Goal: Task Accomplishment & Management: Use online tool/utility

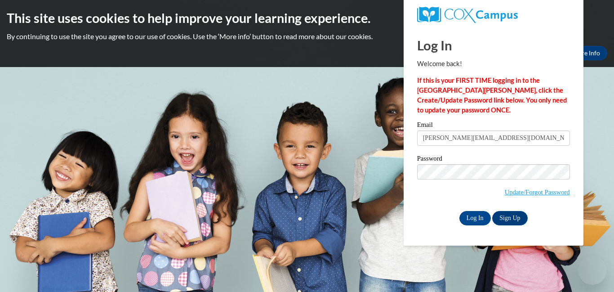
click at [477, 219] on input "Log In" at bounding box center [475, 218] width 31 height 14
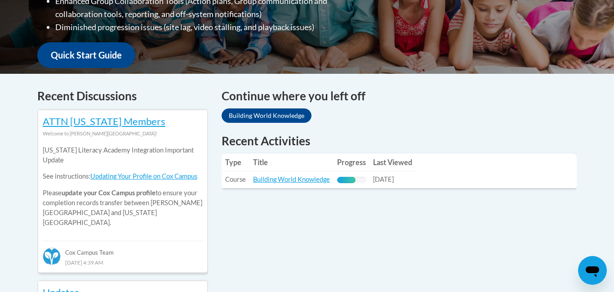
scroll to position [367, 0]
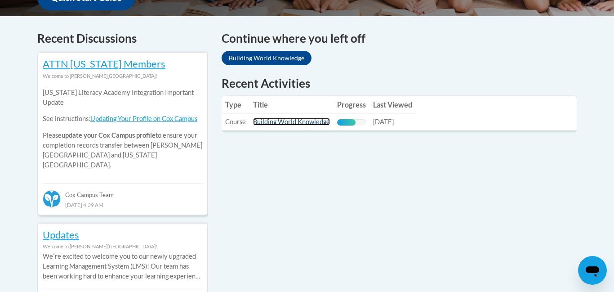
click at [290, 124] on link "Building World Knowledge" at bounding box center [291, 122] width 77 height 8
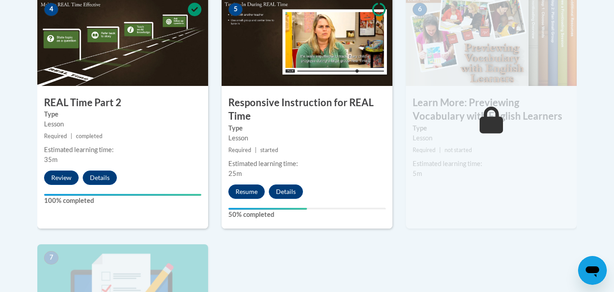
scroll to position [346, 0]
